Goal: Information Seeking & Learning: Learn about a topic

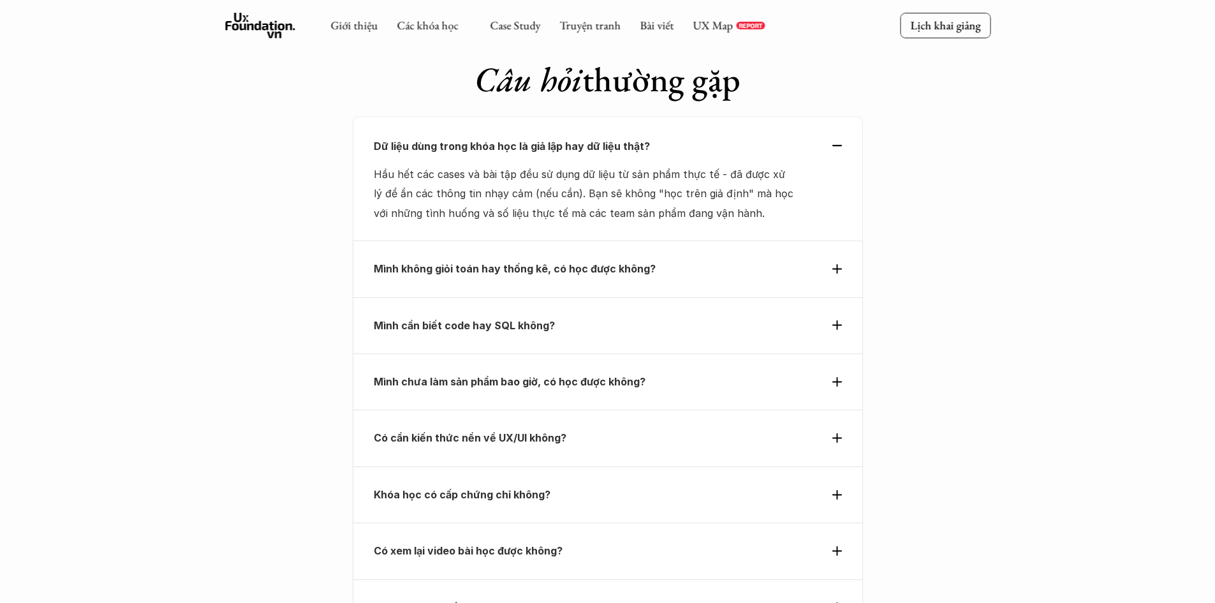
scroll to position [4263, 0]
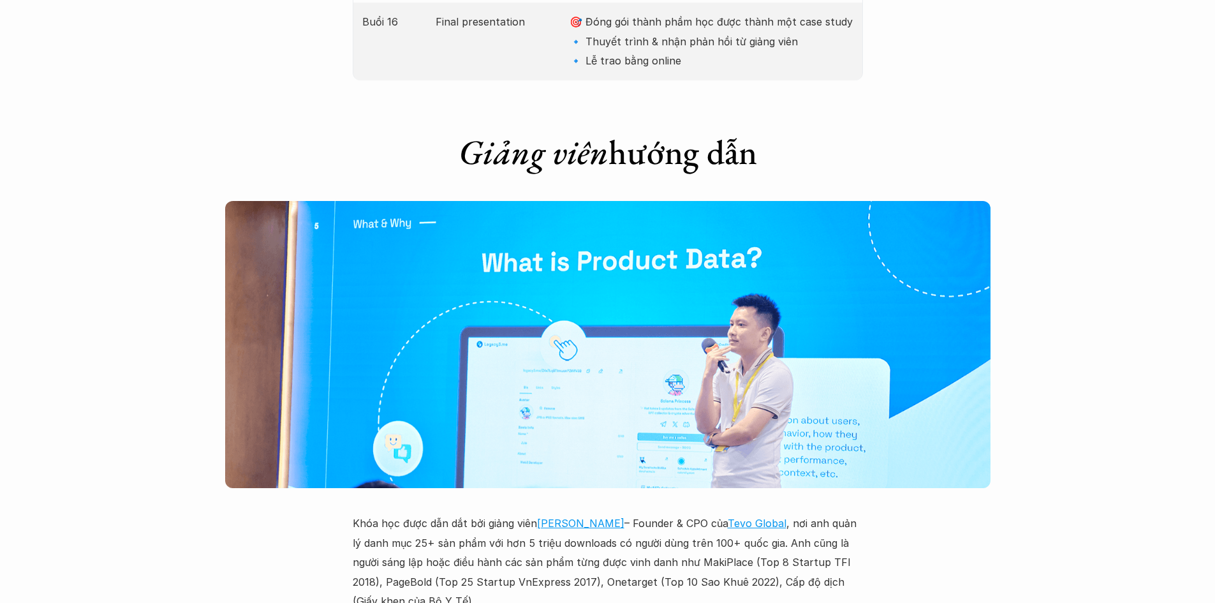
scroll to position [3380, 0]
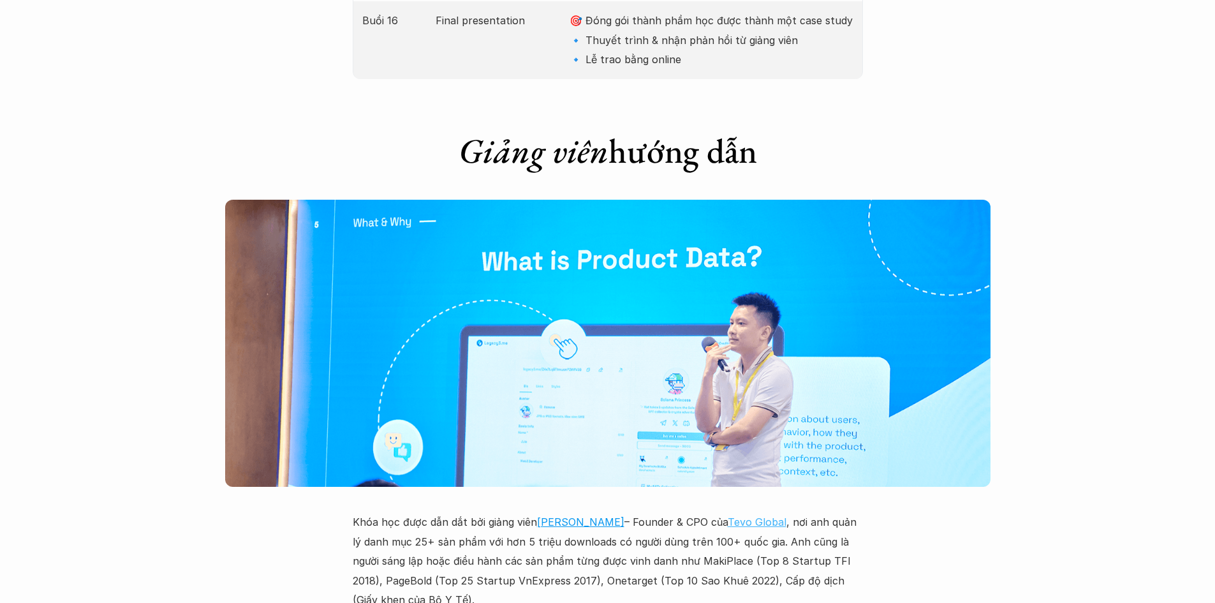
click at [738, 515] on link "Tevo Global" at bounding box center [757, 521] width 59 height 13
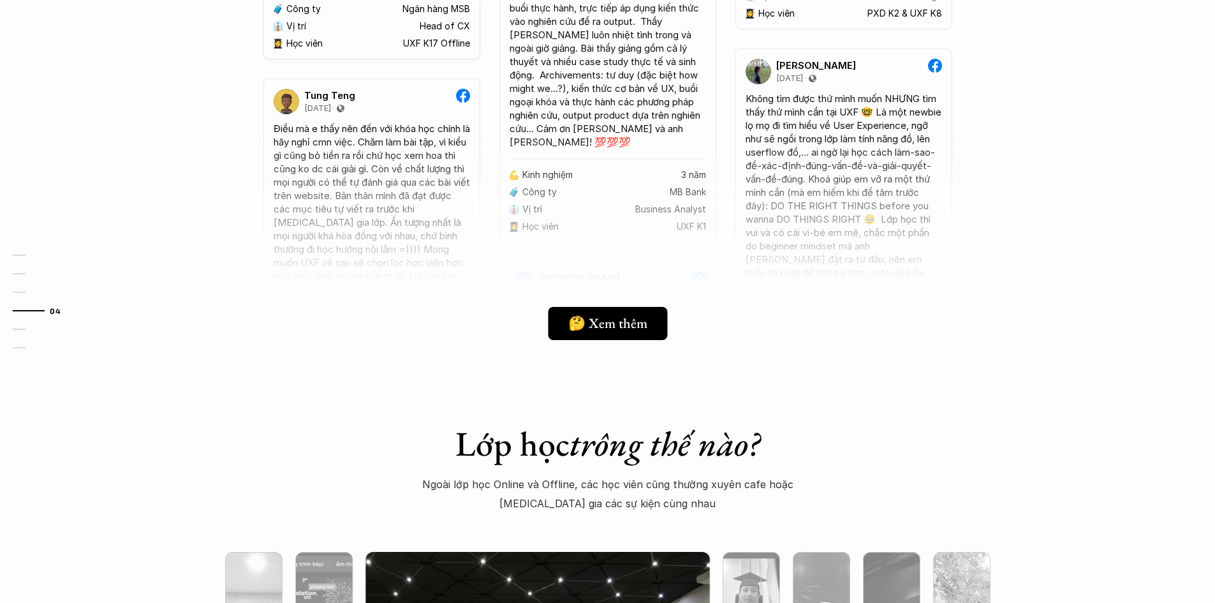
scroll to position [3507, 0]
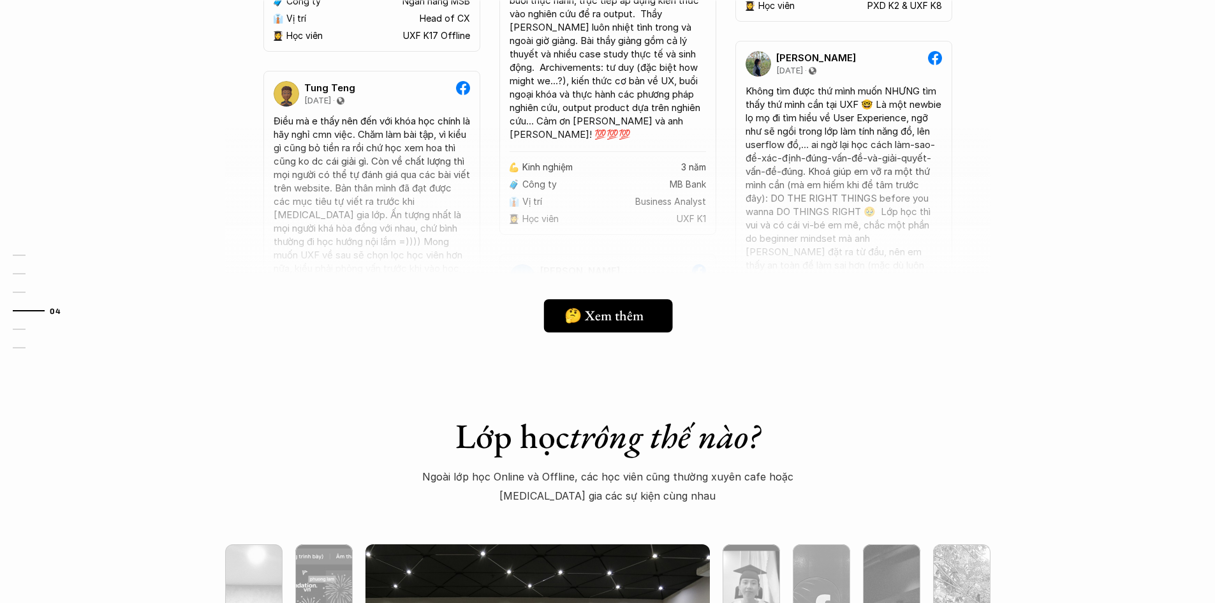
click at [655, 316] on div at bounding box center [654, 316] width 10 height 10
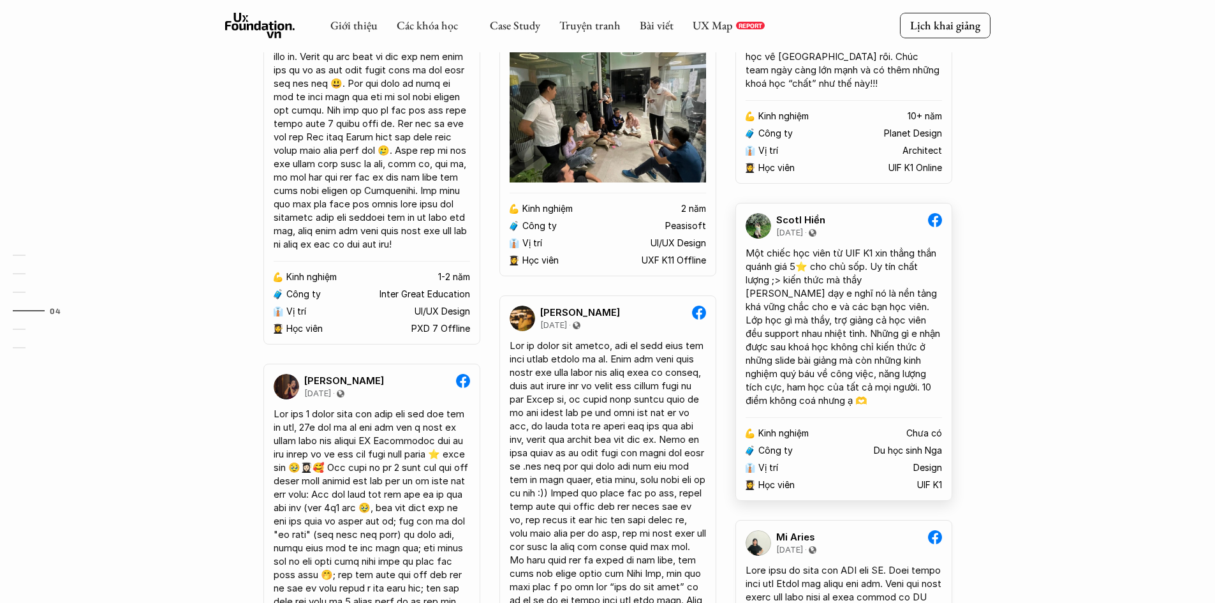
scroll to position [2551, 0]
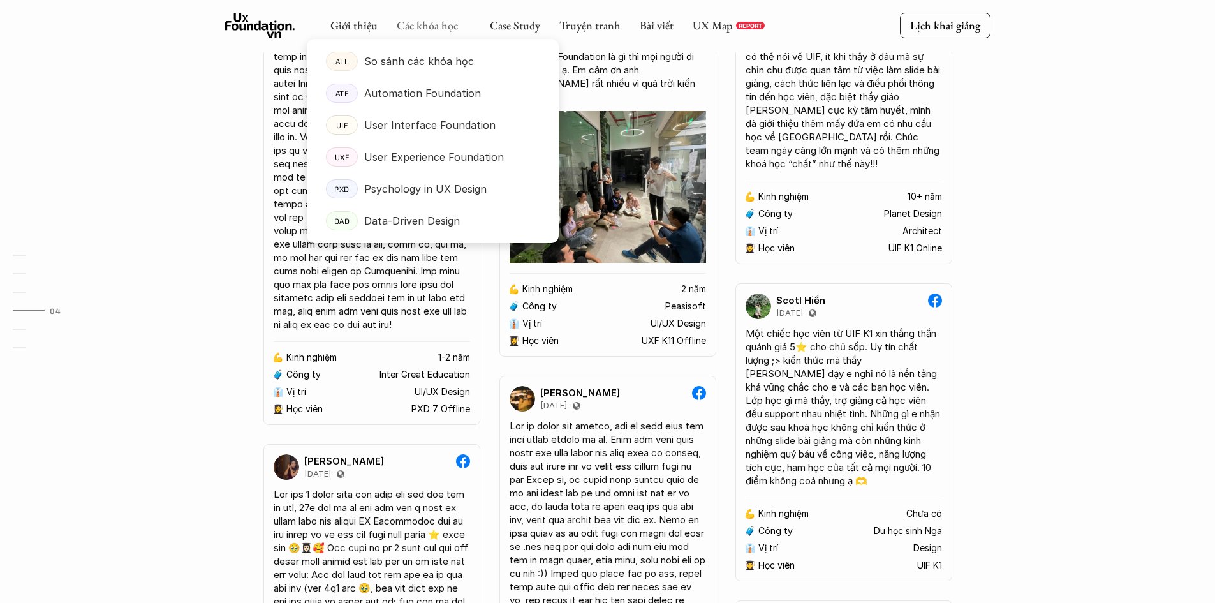
click at [430, 27] on link "Các khóa học" at bounding box center [427, 25] width 61 height 15
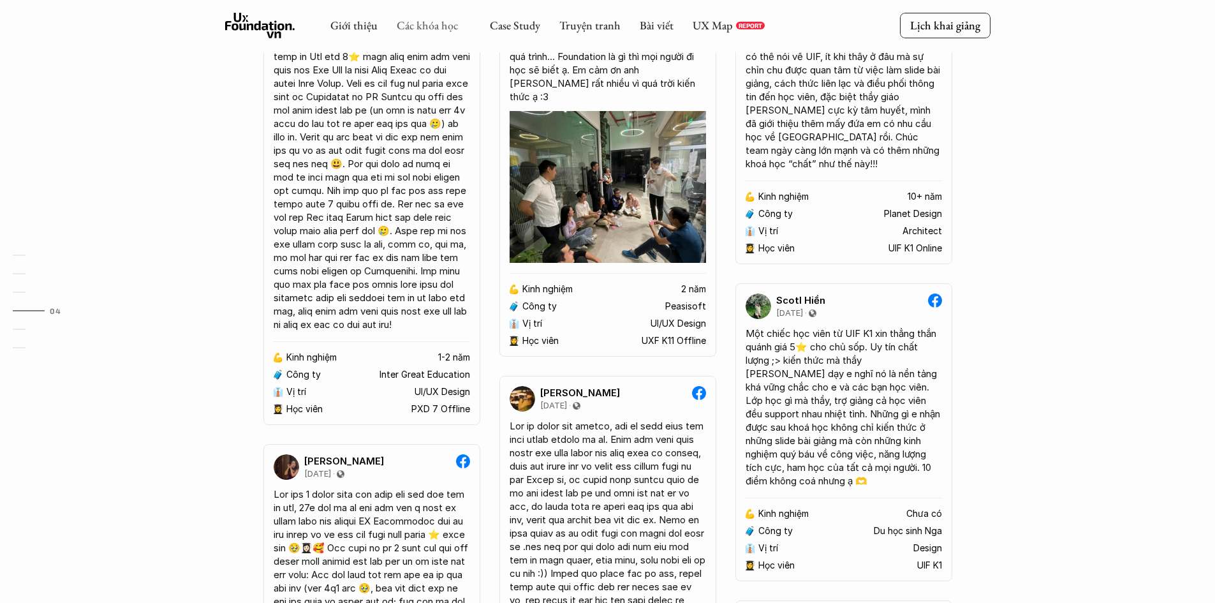
click at [444, 19] on link "Các khóa học" at bounding box center [427, 25] width 61 height 15
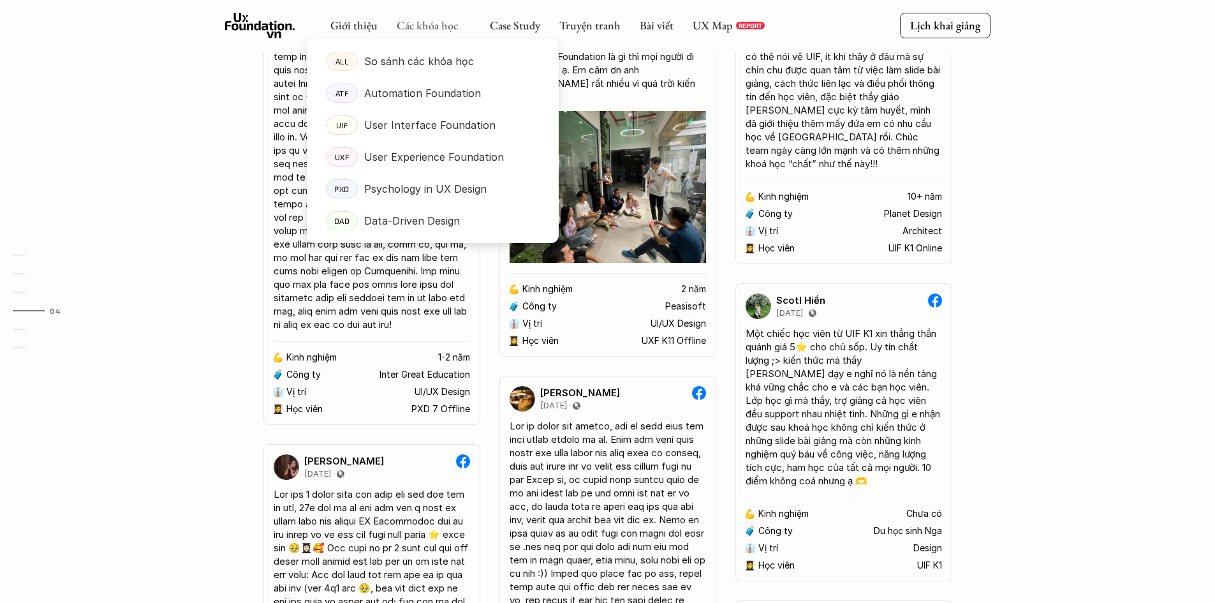
click at [422, 27] on link "Các khóa học" at bounding box center [427, 25] width 61 height 15
click at [434, 217] on p "Data-Driven Design" at bounding box center [412, 220] width 96 height 19
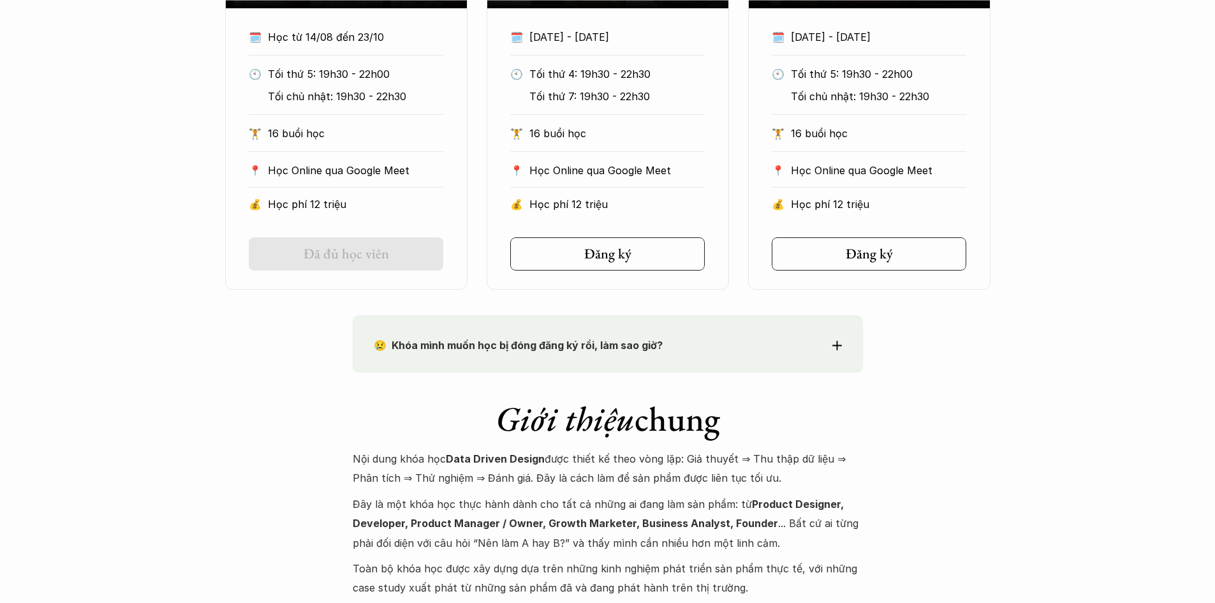
scroll to position [957, 0]
